Goal: Communication & Community: Share content

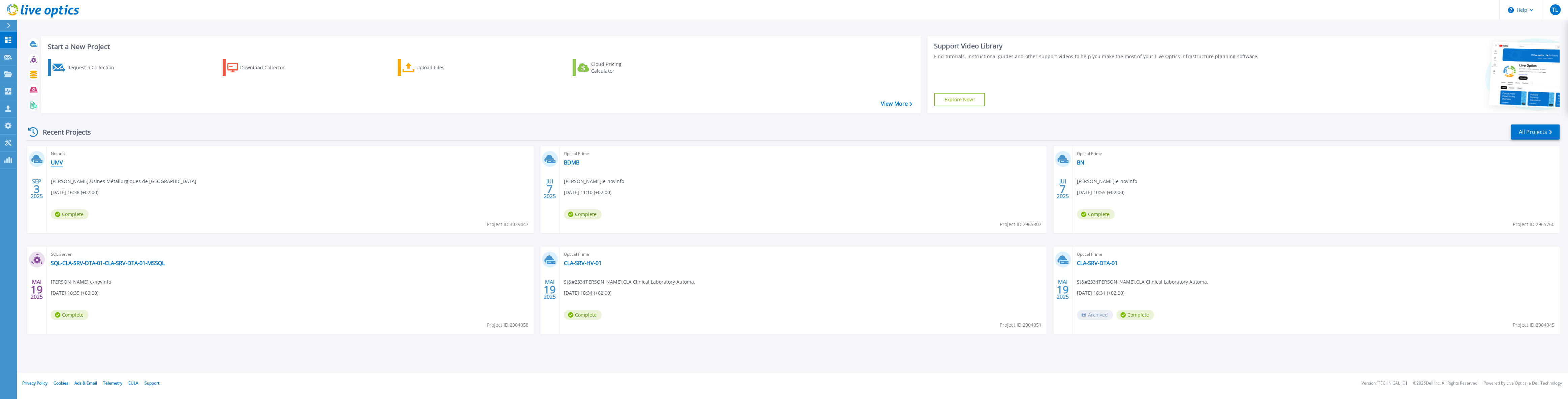
click at [54, 162] on link "UMV" at bounding box center [57, 162] width 12 height 7
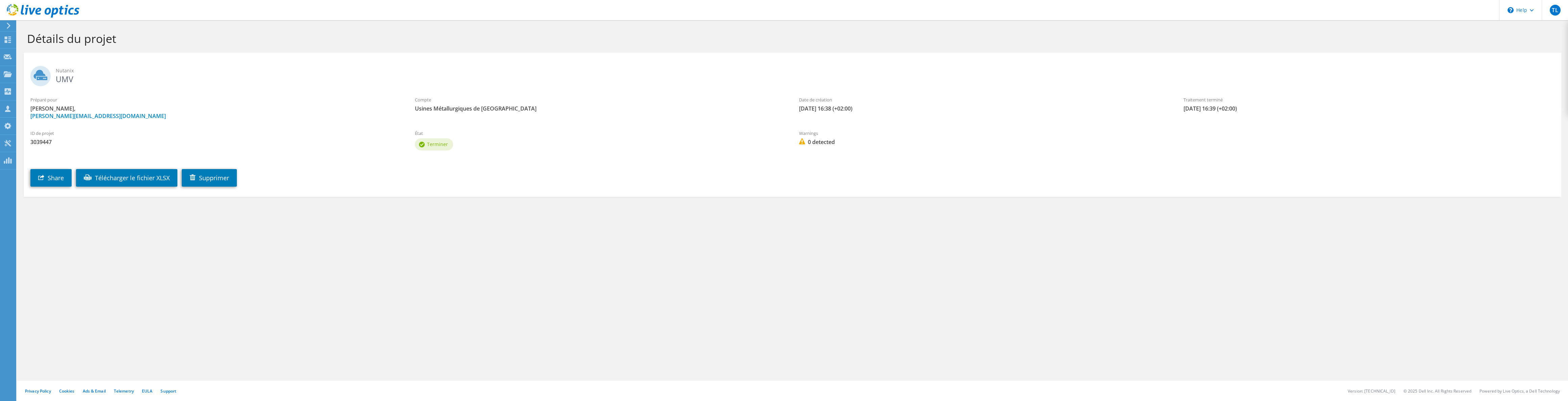
click at [49, 214] on section "Détails du projet Nutanix UMV Préparé pour [PERSON_NAME], [EMAIL_ADDRESS][PERSO…" at bounding box center [793, 128] width 1552 height 217
click at [62, 185] on link "Share" at bounding box center [51, 178] width 42 height 18
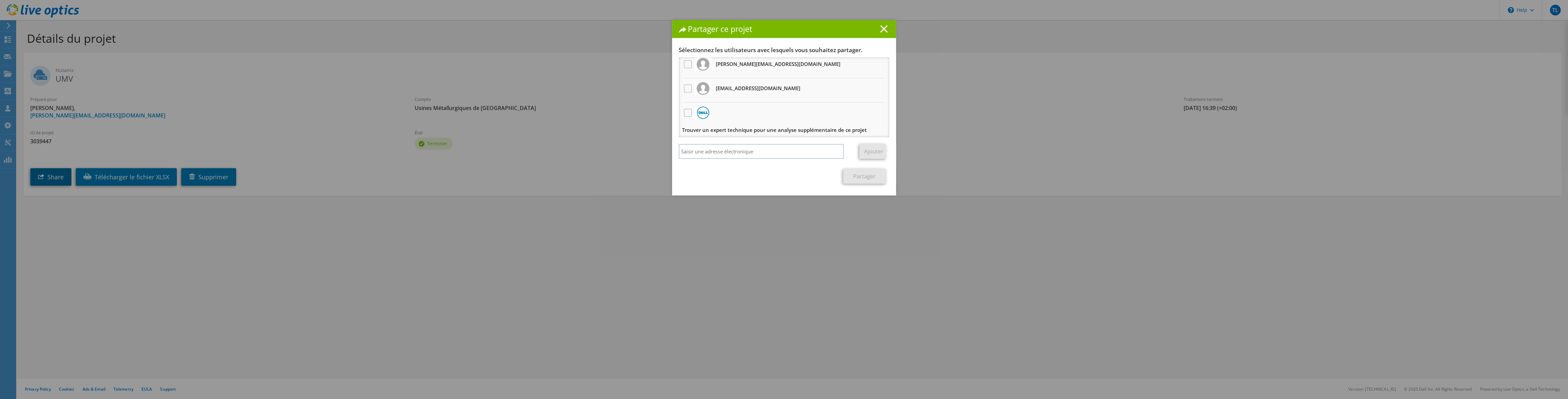
scroll to position [4, 0]
click at [772, 154] on input "search" at bounding box center [761, 151] width 165 height 15
type input "[PERSON_NAME][EMAIL_ADDRESS][DOMAIN_NAME]"
click at [863, 150] on link "Ajouter" at bounding box center [873, 151] width 27 height 15
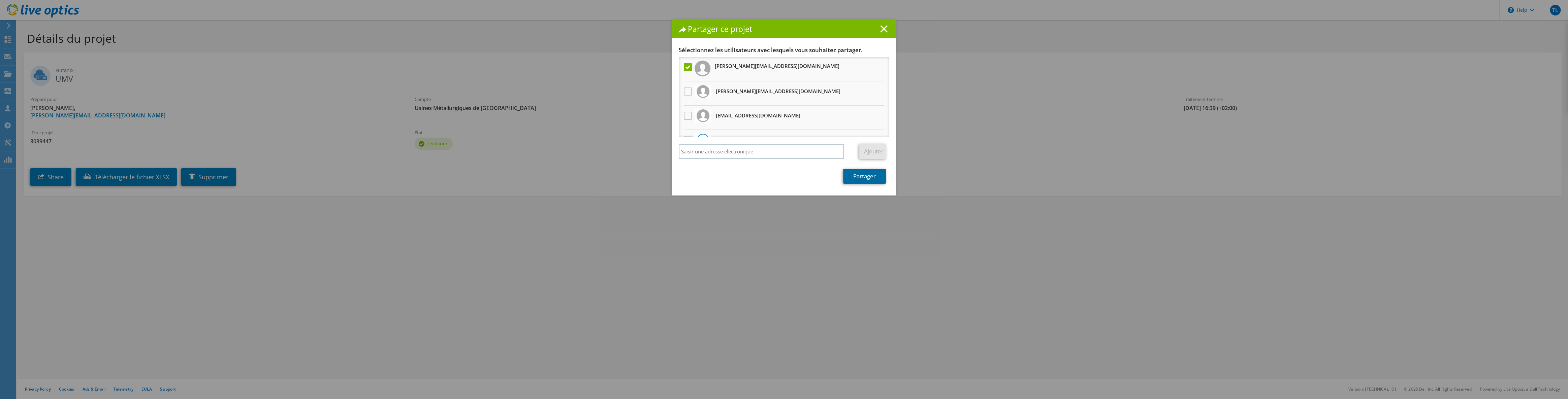
click at [866, 182] on link "Partager" at bounding box center [864, 176] width 43 height 15
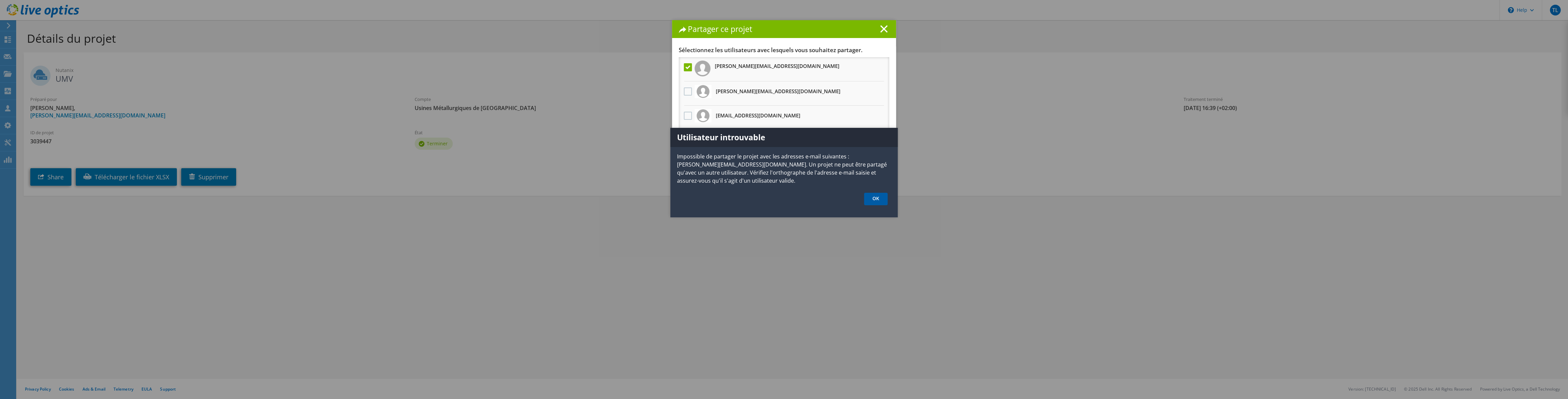
click at [873, 199] on link "OK" at bounding box center [875, 199] width 24 height 12
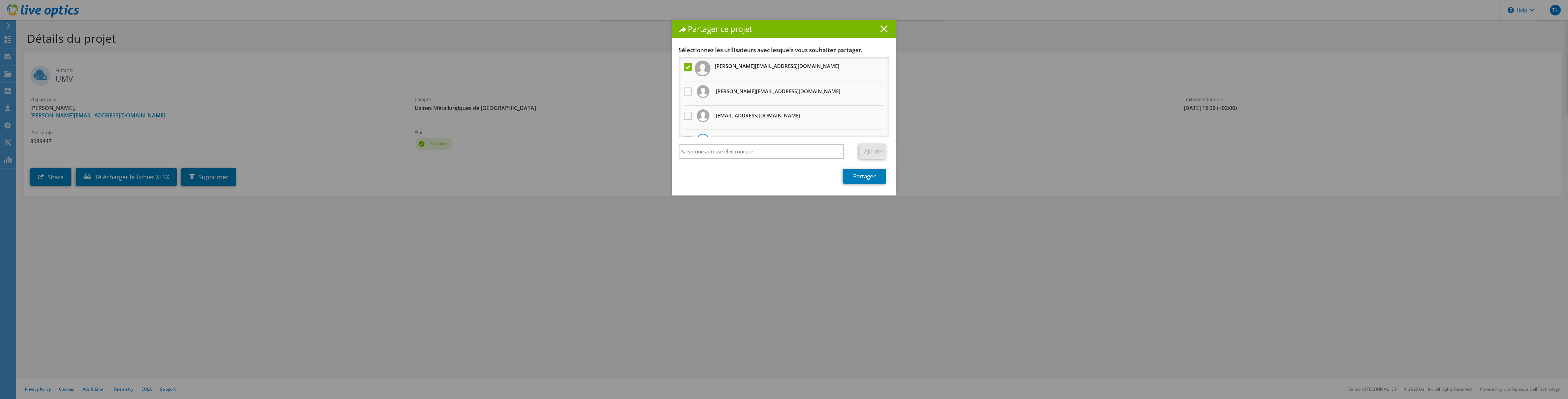
drag, startPoint x: 881, startPoint y: 30, endPoint x: 659, endPoint y: 78, distance: 227.1
click at [659, 80] on div "Partager ce projet Associer d'autres utilisateurs à ce projet Les modifications…" at bounding box center [784, 200] width 1568 height 359
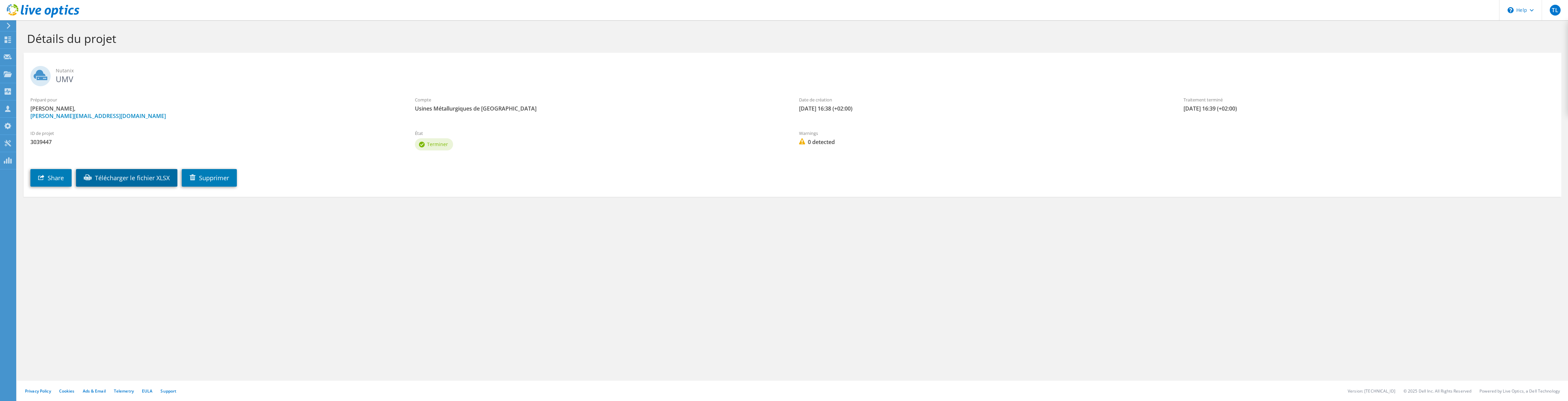
click at [160, 176] on link "Télécharger le fichier XLSX" at bounding box center [127, 178] width 101 height 18
click at [183, 83] on h2 "Nutanix UMV" at bounding box center [793, 75] width 1524 height 17
click at [51, 175] on link "Share" at bounding box center [51, 178] width 42 height 18
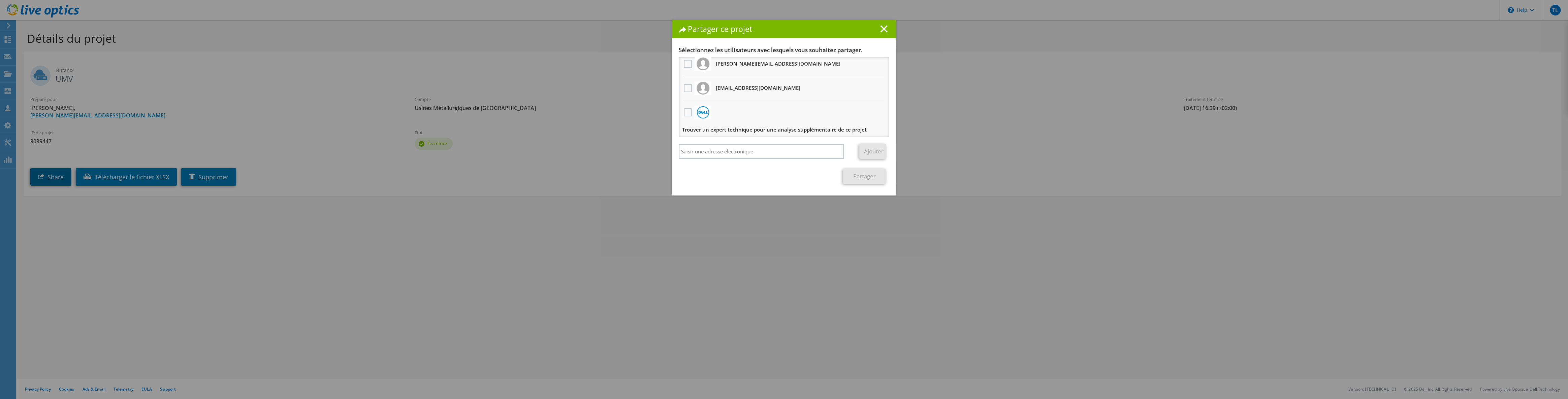
scroll to position [4, 0]
drag, startPoint x: 710, startPoint y: 159, endPoint x: 719, endPoint y: 154, distance: 10.3
click at [710, 159] on input "search" at bounding box center [761, 151] width 165 height 15
click at [719, 154] on input "search" at bounding box center [761, 151] width 165 height 15
type input "[PERSON_NAME][EMAIL_ADDRESS][DOMAIN_NAME]"
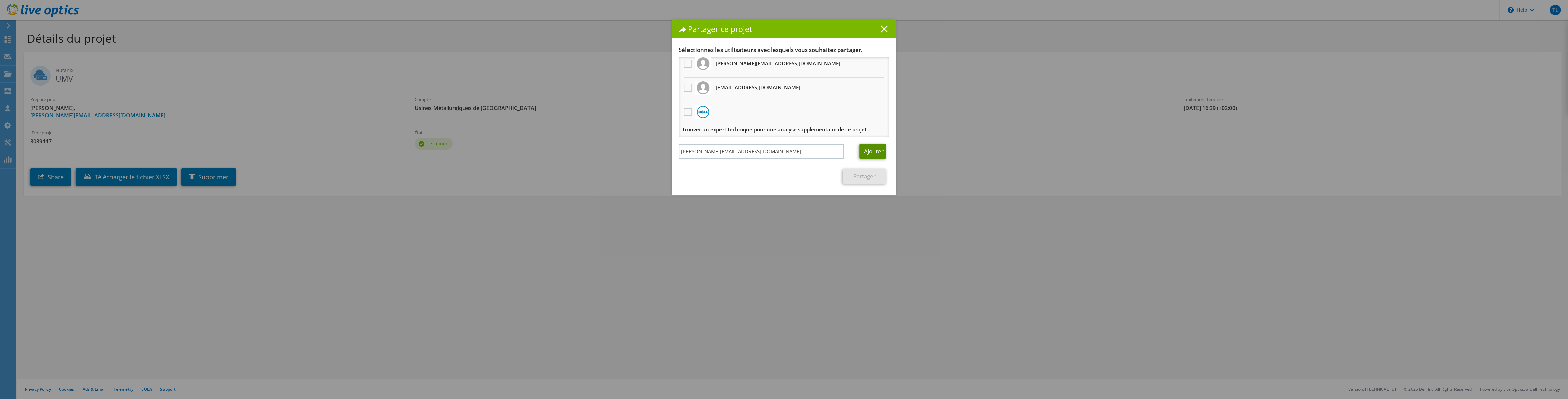
click at [873, 151] on link "Ajouter" at bounding box center [873, 151] width 27 height 15
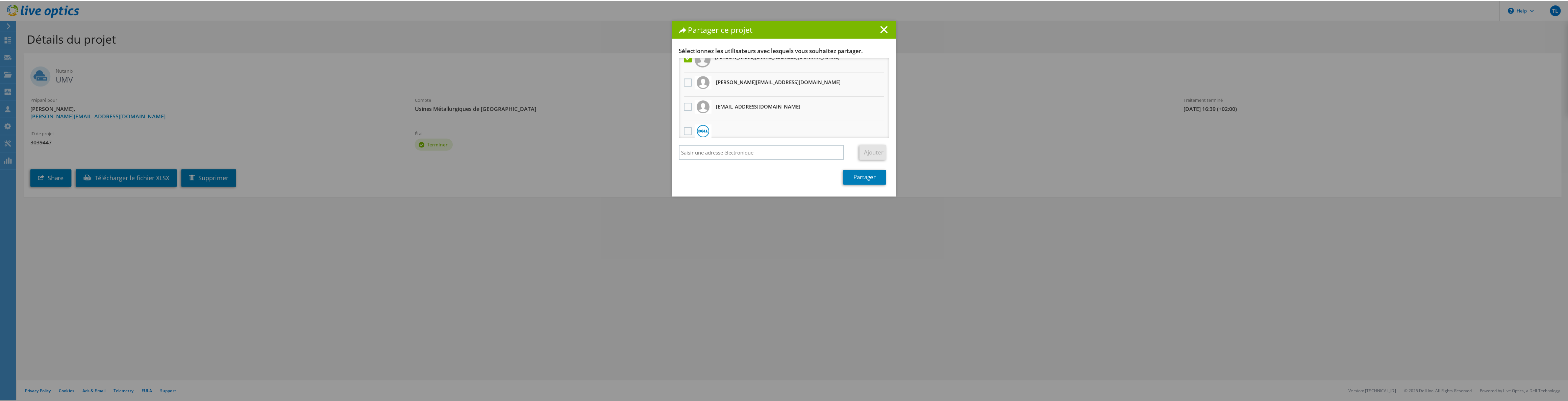
scroll to position [0, 0]
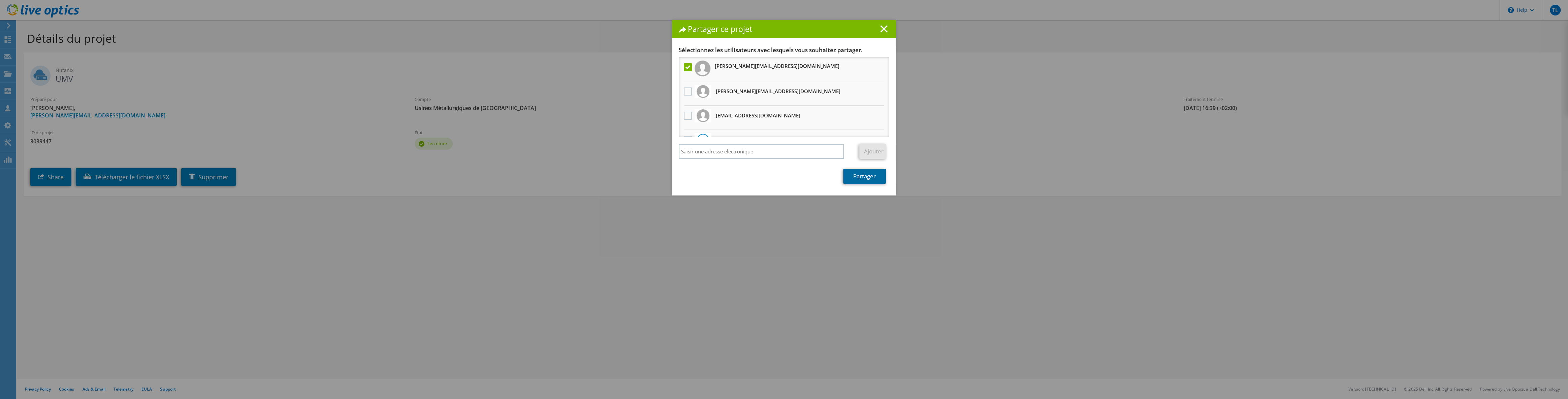
click at [864, 178] on link "Partager" at bounding box center [864, 176] width 43 height 15
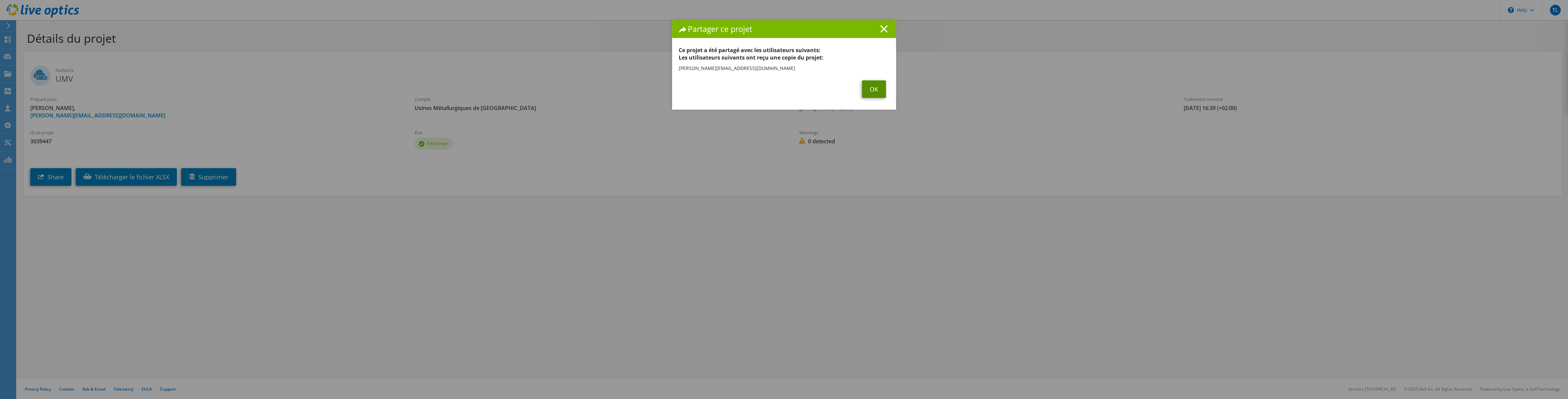
click at [867, 91] on link "OK" at bounding box center [873, 89] width 24 height 18
